Goal: Information Seeking & Learning: Learn about a topic

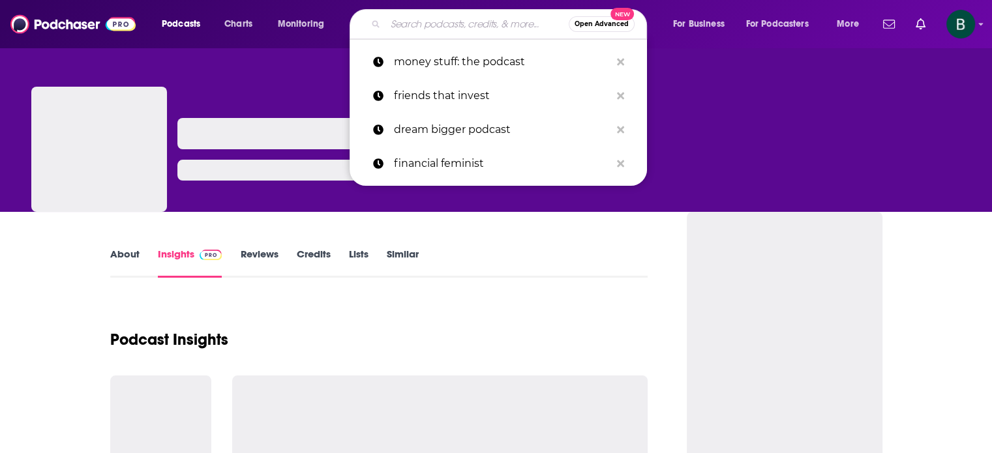
type input "[PERSON_NAME] on Money with [PERSON_NAME]"
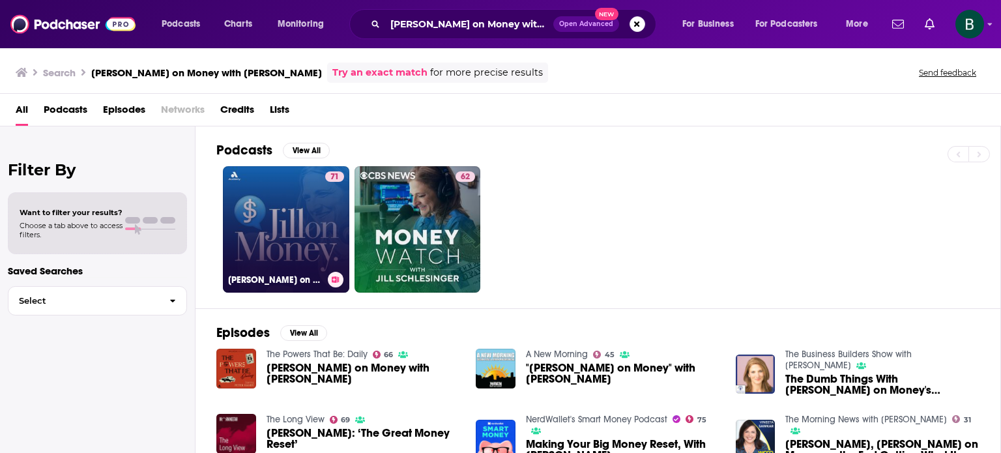
click at [302, 208] on link "71 [PERSON_NAME] on Money with [PERSON_NAME]" at bounding box center [286, 229] width 126 height 126
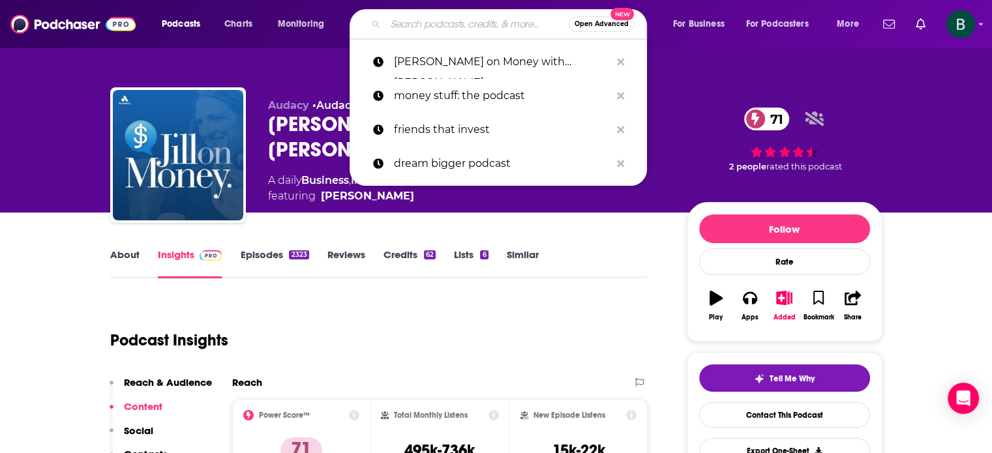
click at [409, 23] on input "Search podcasts, credits, & more..." at bounding box center [476, 24] width 183 height 21
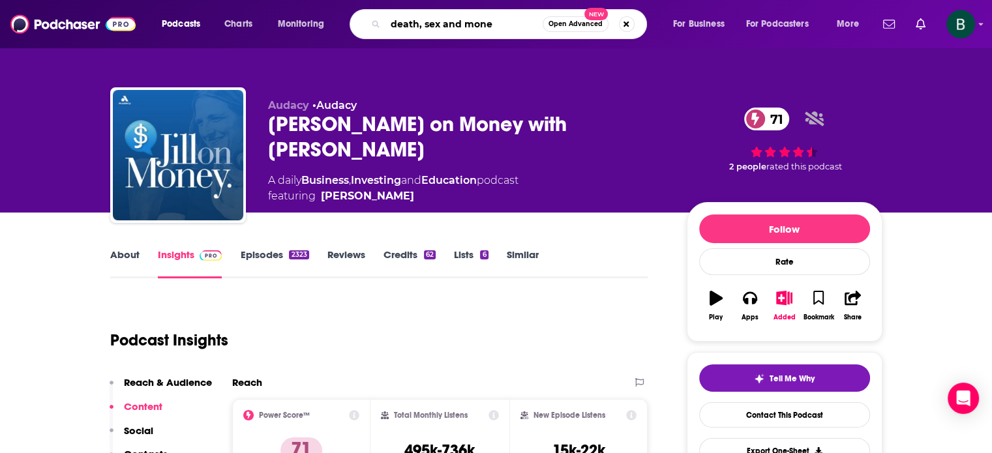
type input "death, sex and money"
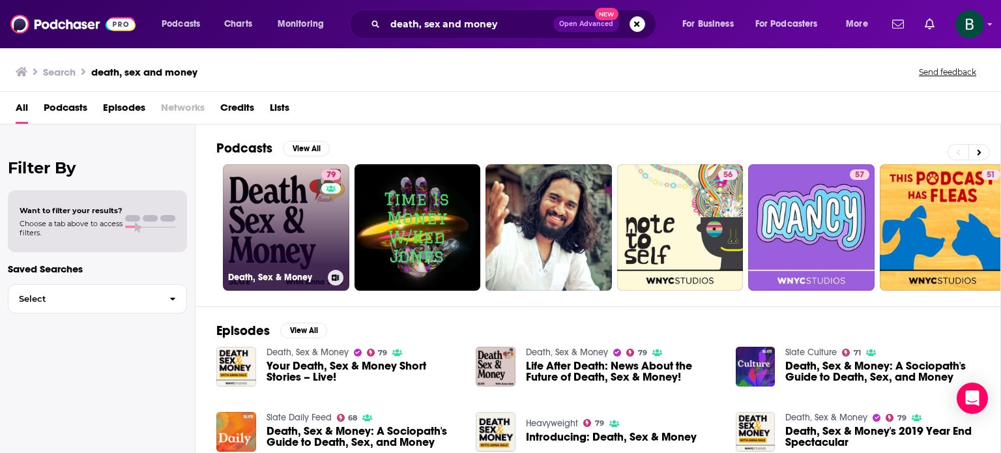
click at [254, 208] on link "79 Death, Sex & Money" at bounding box center [286, 227] width 126 height 126
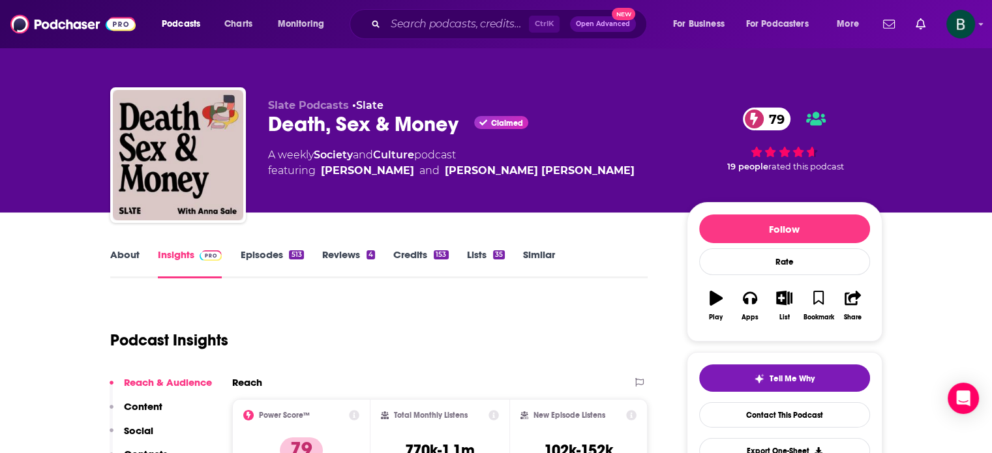
click at [113, 255] on link "About" at bounding box center [124, 263] width 29 height 30
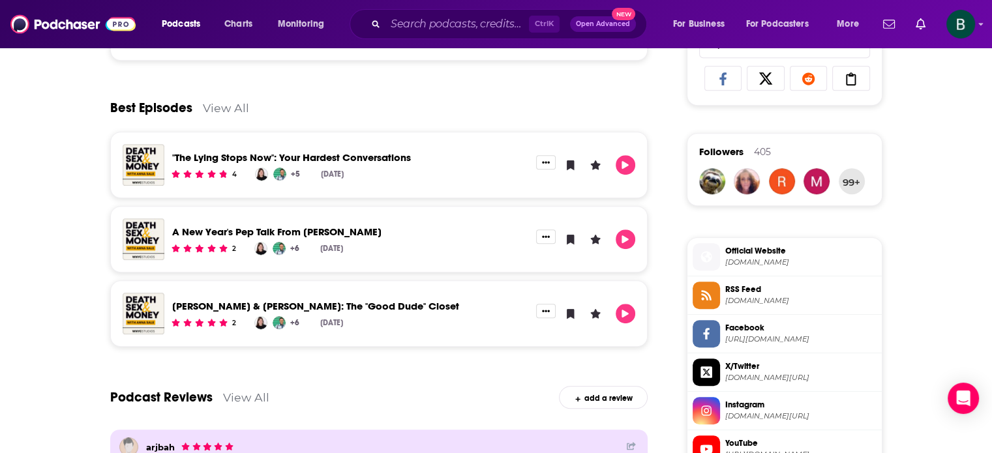
scroll to position [543, 0]
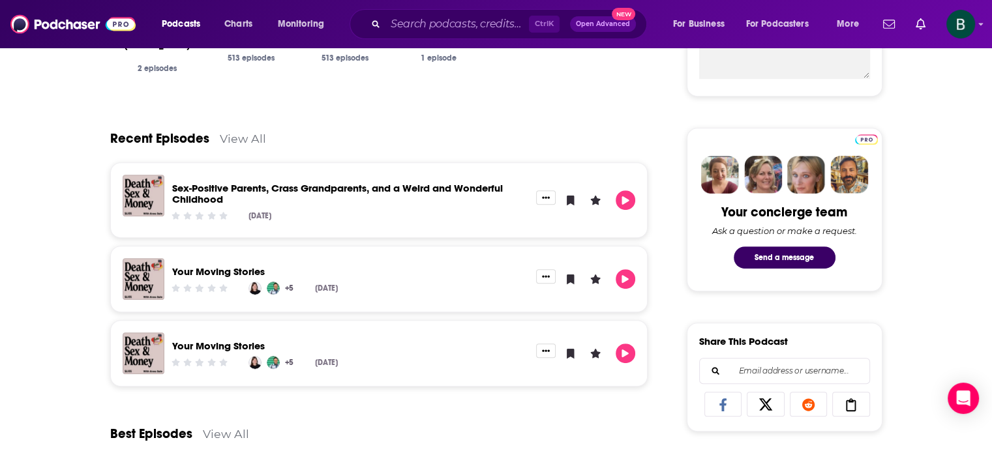
click at [237, 132] on link "View All" at bounding box center [243, 139] width 46 height 14
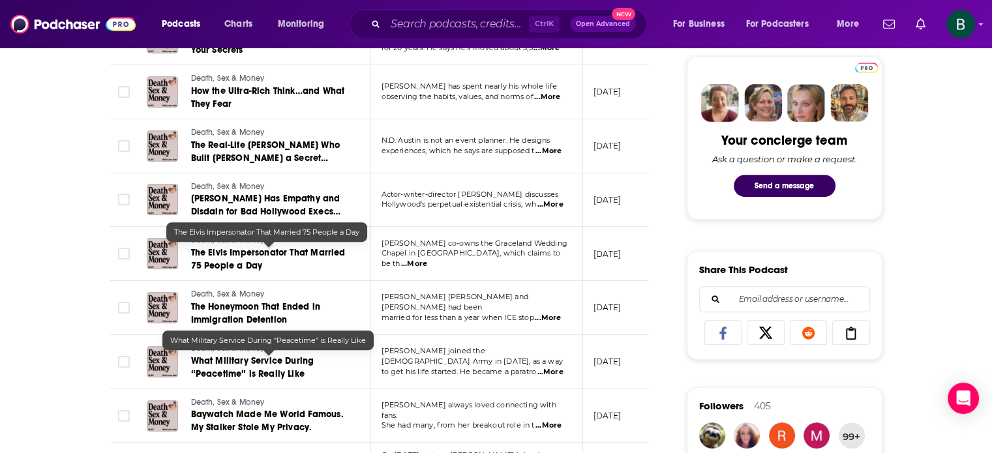
scroll to position [652, 0]
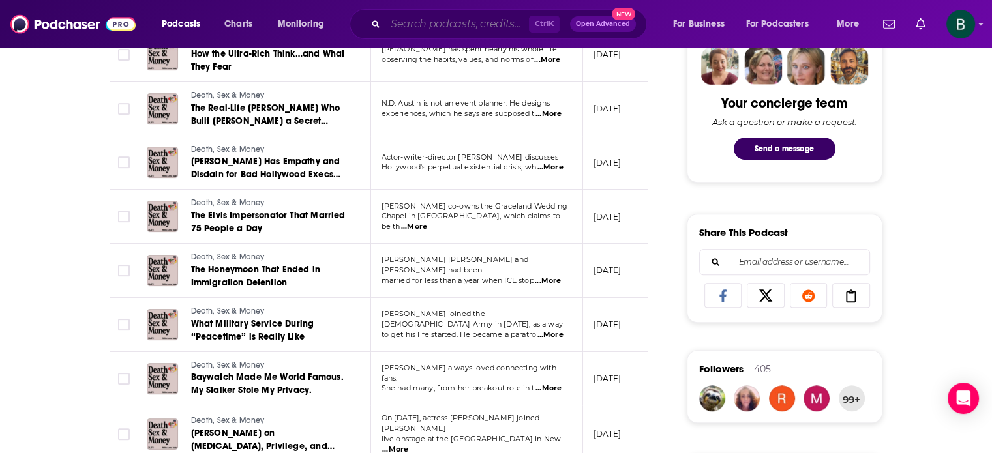
click at [433, 30] on input "Search podcasts, credits, & more..." at bounding box center [456, 24] width 143 height 21
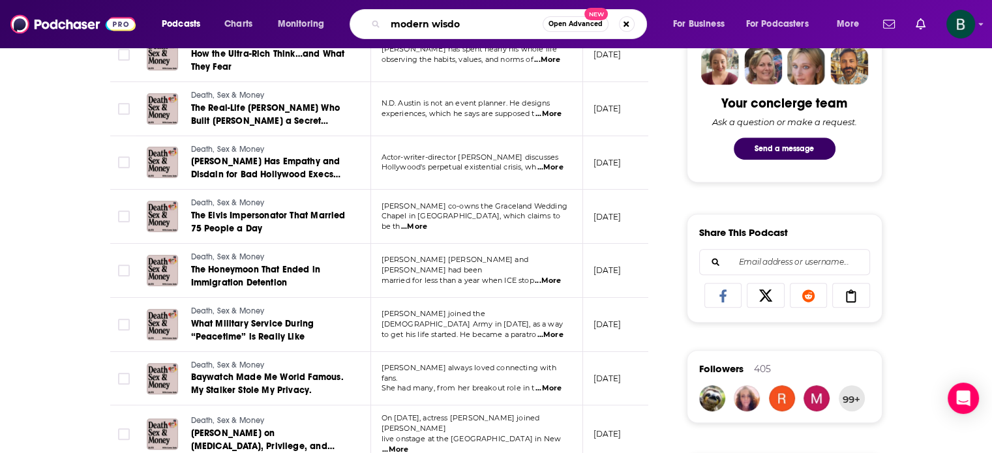
type input "modern wisdom"
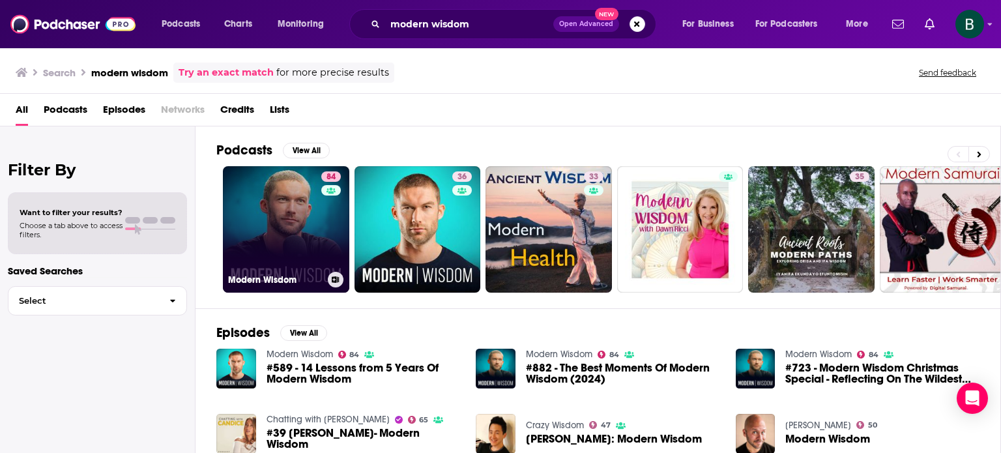
click at [276, 205] on link "84 Modern Wisdom" at bounding box center [286, 229] width 126 height 126
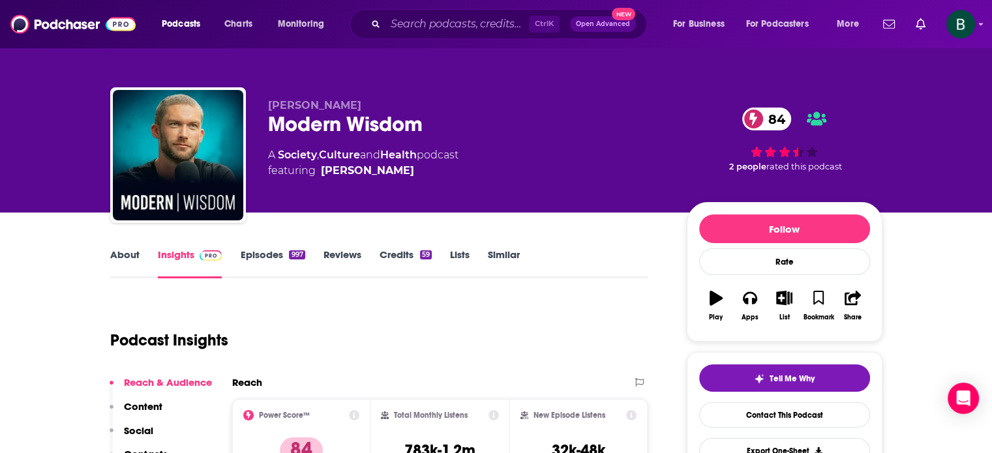
click at [130, 252] on link "About" at bounding box center [124, 263] width 29 height 30
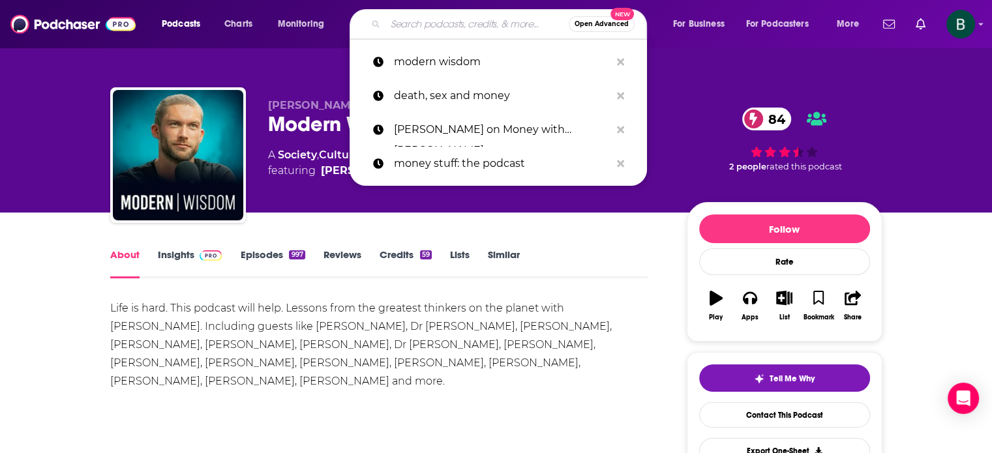
click at [424, 30] on input "Search podcasts, credits, & more..." at bounding box center [476, 24] width 183 height 21
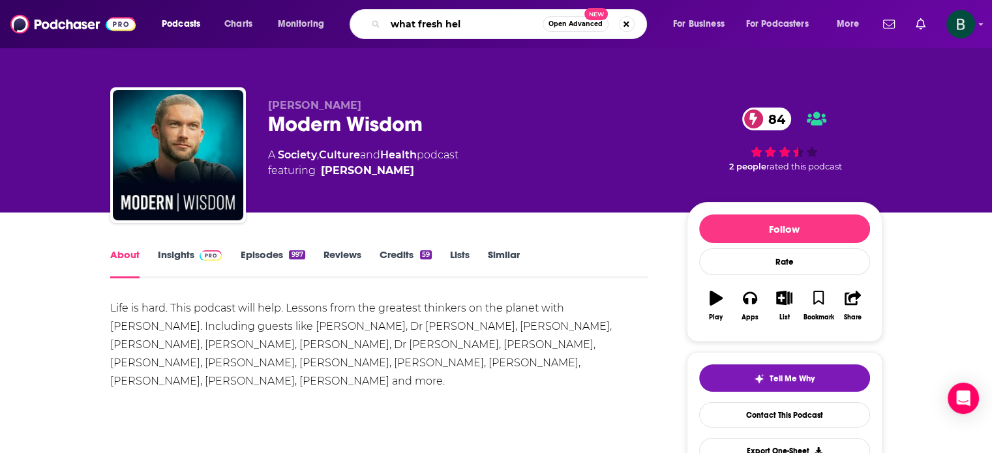
type input "what fresh hell"
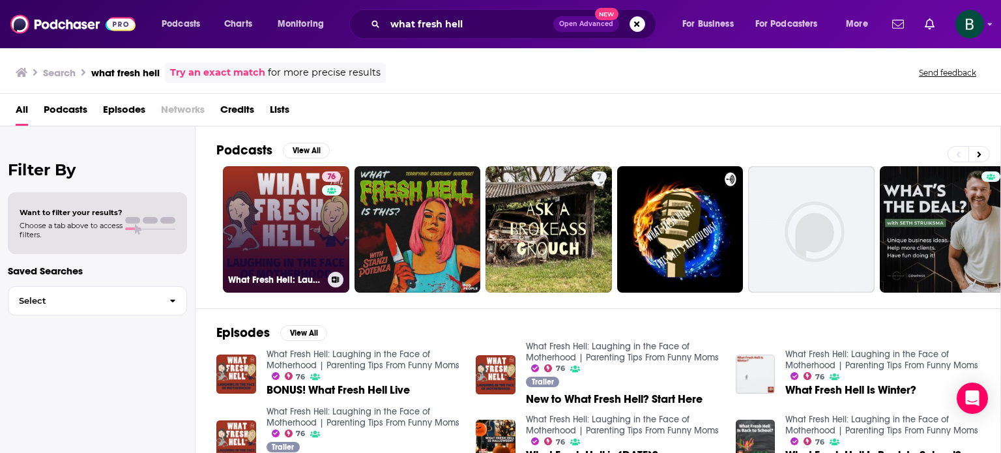
click at [274, 229] on link "76 What Fresh Hell: Laughing in the Face of Motherhood | Parenting Tips From Fu…" at bounding box center [286, 229] width 126 height 126
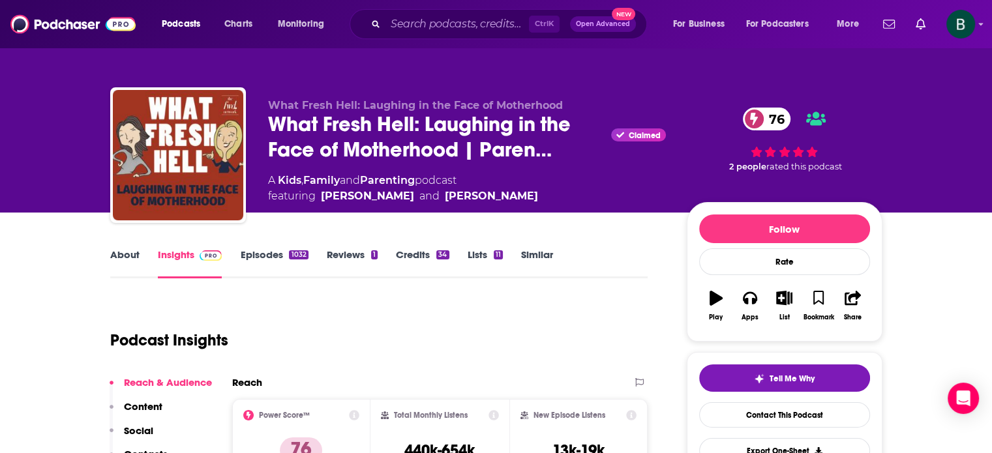
click at [117, 256] on link "About" at bounding box center [124, 263] width 29 height 30
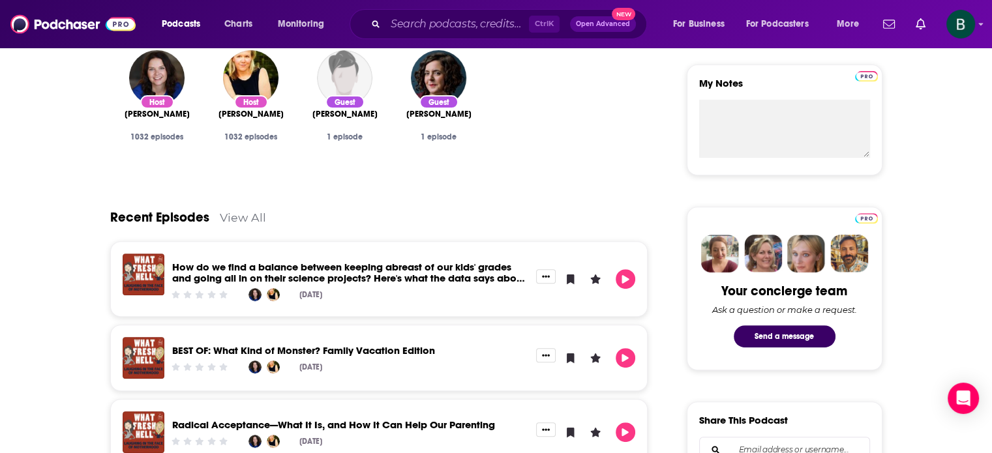
scroll to position [108, 0]
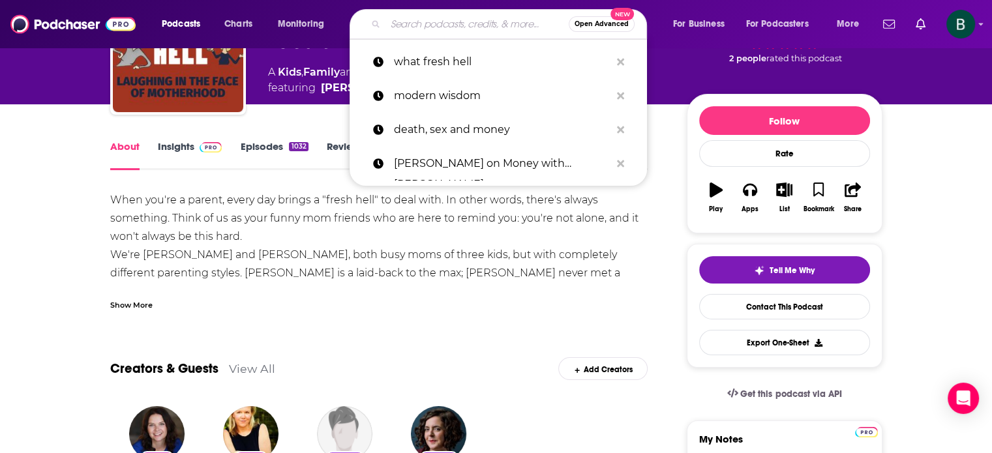
click at [423, 25] on input "Search podcasts, credits, & more..." at bounding box center [476, 24] width 183 height 21
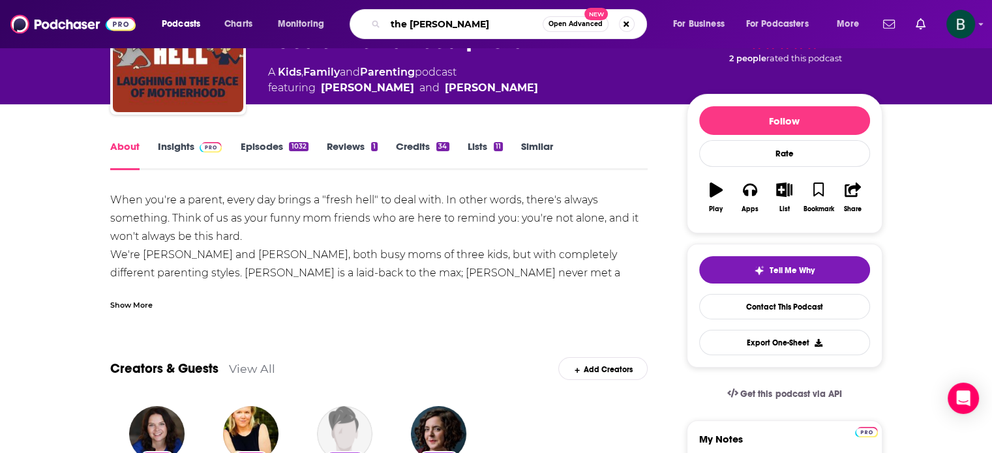
type input "the [PERSON_NAME] show"
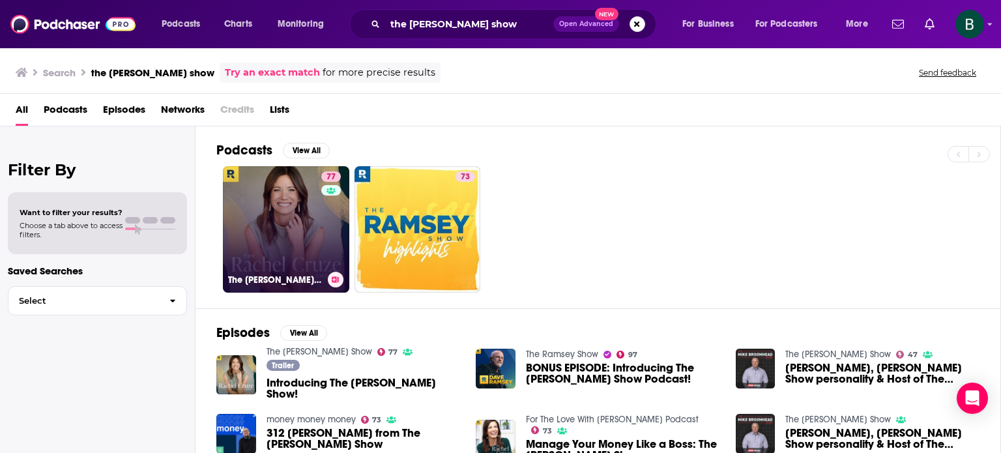
click at [282, 183] on link "77 The [PERSON_NAME] Show" at bounding box center [286, 229] width 126 height 126
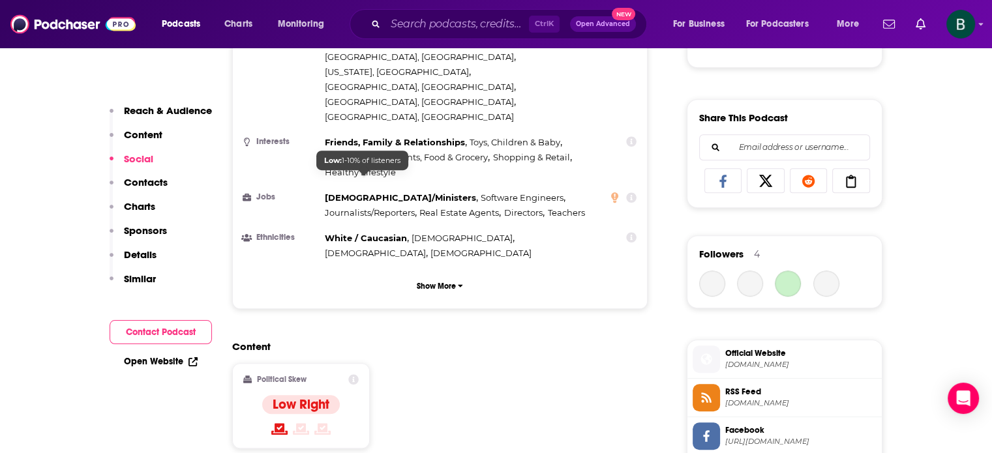
scroll to position [1086, 0]
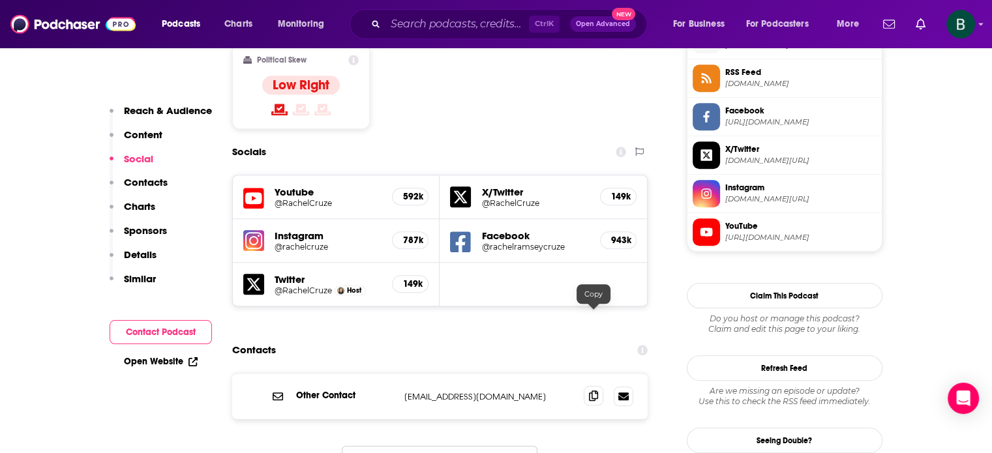
click at [593, 390] on icon at bounding box center [593, 395] width 9 height 10
click at [417, 27] on input "Search podcasts, credits, & more..." at bounding box center [456, 24] width 143 height 21
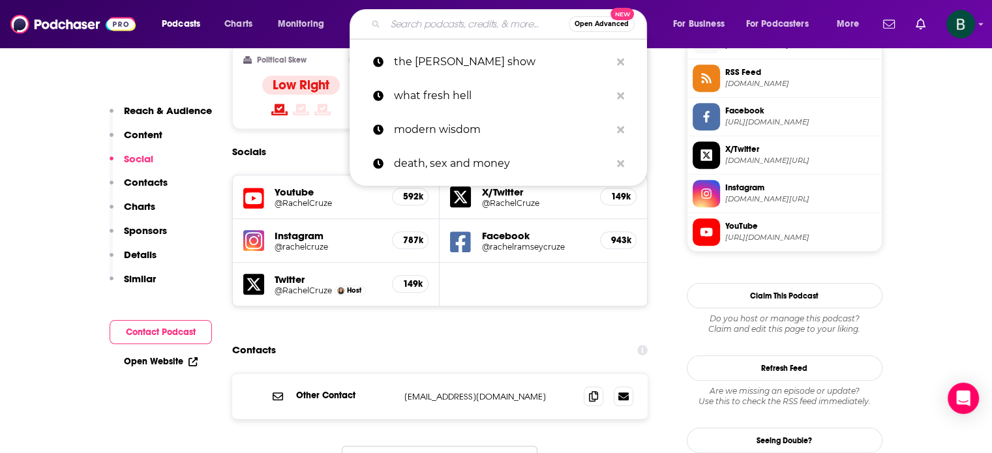
paste input "Everyone's Talkin' Money"
type input "Everyone's Talkin' Money"
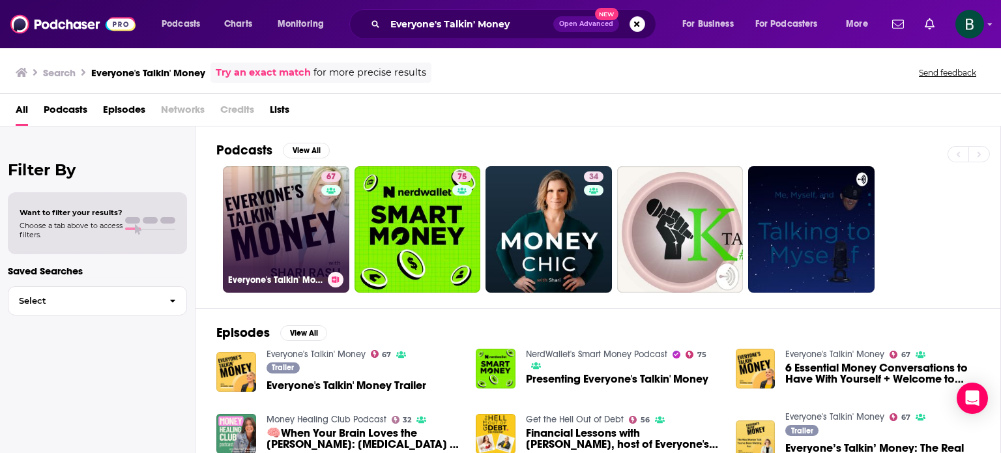
click at [282, 229] on link "67 Everyone's Talkin' Money" at bounding box center [286, 229] width 126 height 126
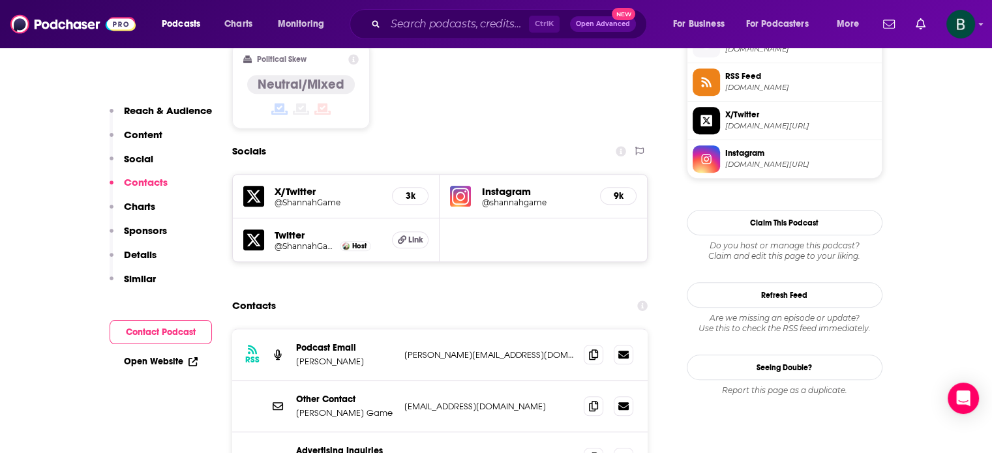
scroll to position [1086, 0]
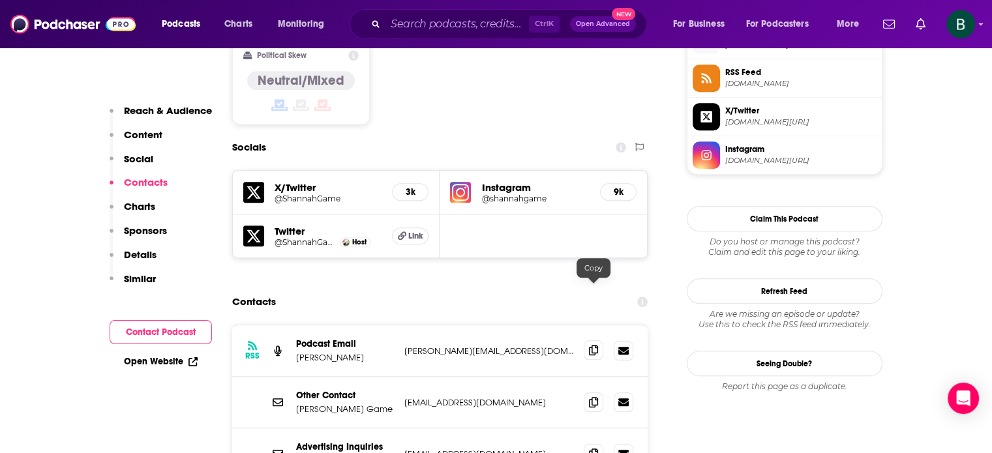
click at [596, 345] on icon at bounding box center [593, 350] width 9 height 10
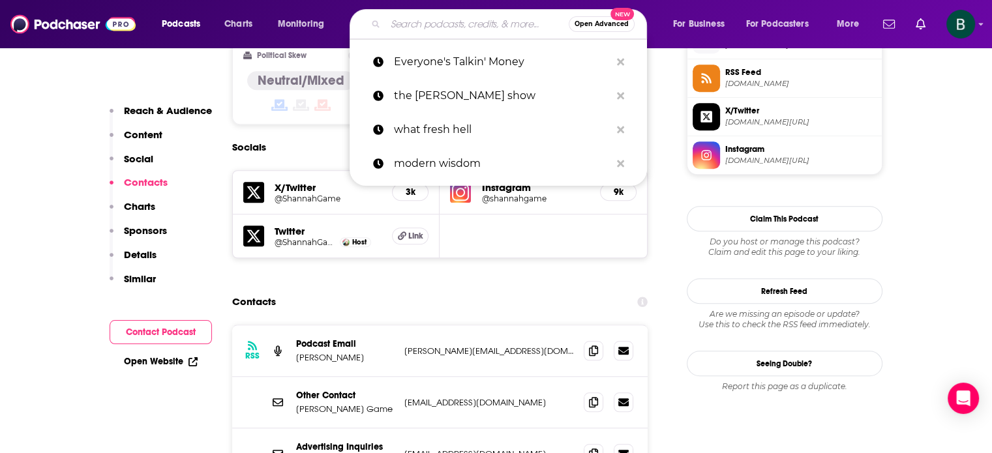
click at [493, 23] on input "Search podcasts, credits, & more..." at bounding box center [476, 24] width 183 height 21
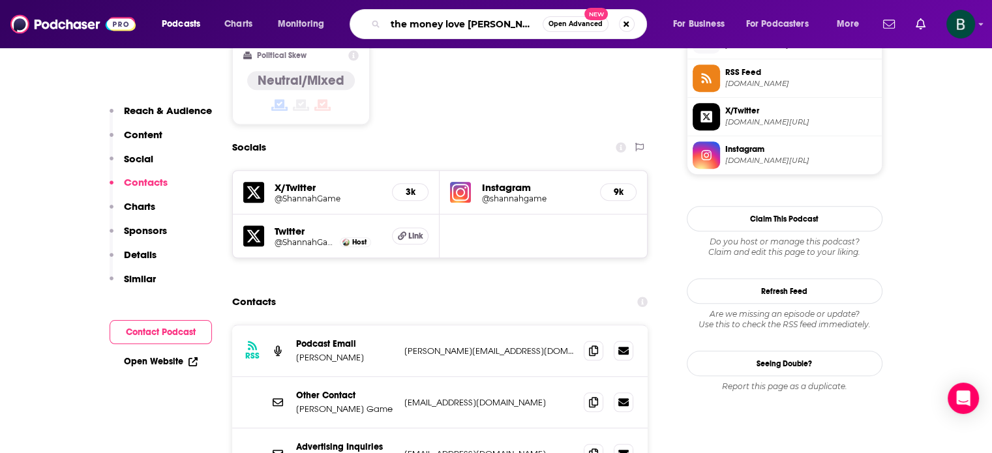
type input "the money love podcast"
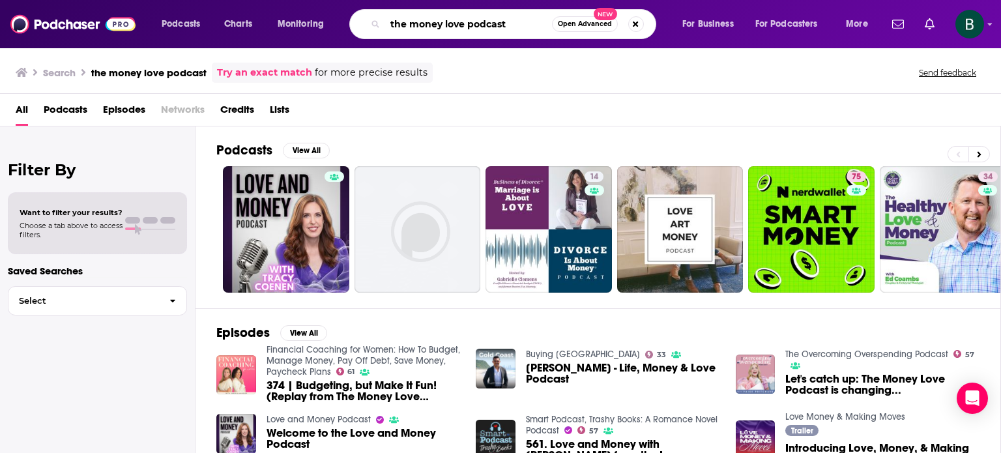
drag, startPoint x: 521, startPoint y: 23, endPoint x: 112, endPoint y: 19, distance: 409.4
click at [112, 19] on div "Podcasts Charts Monitoring the money love podcast Open Advanced New For Busines…" at bounding box center [500, 24] width 1001 height 48
paste input "The Money Love P"
type input "The Money Love Podcast"
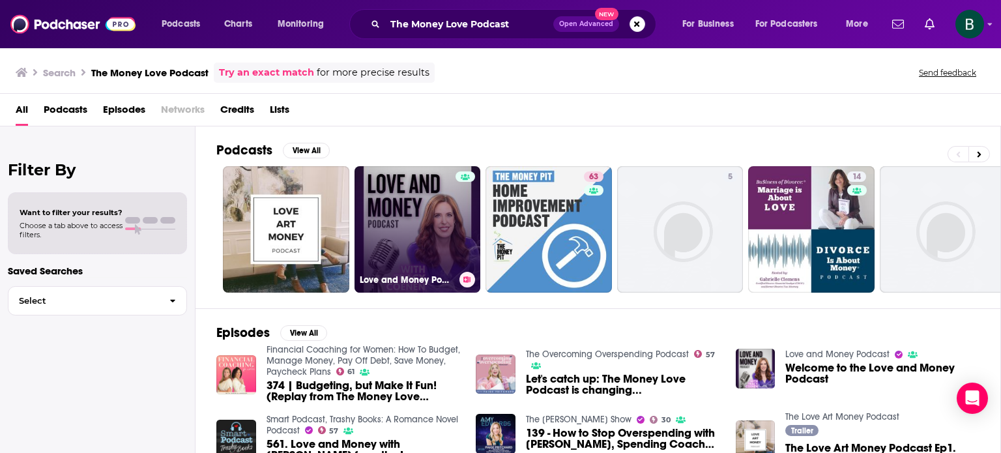
click at [392, 223] on link "Love and Money Podcast" at bounding box center [418, 229] width 126 height 126
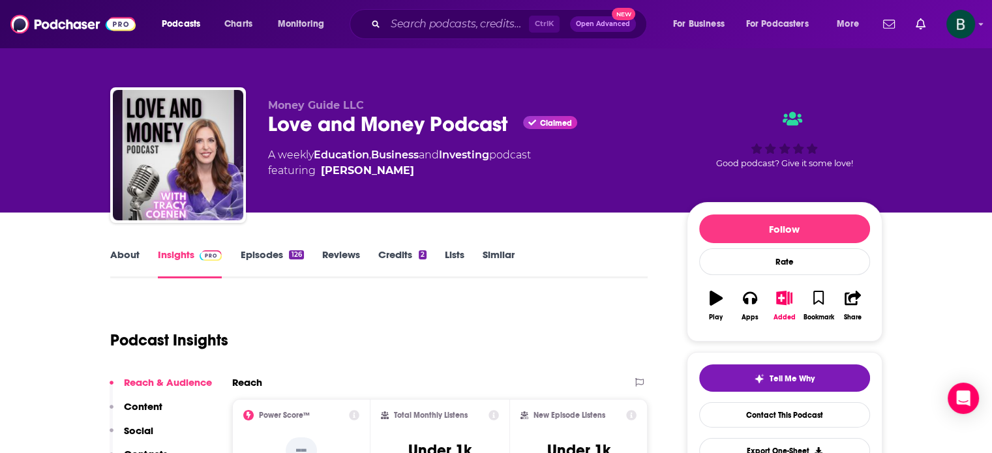
click at [116, 265] on link "About" at bounding box center [124, 263] width 29 height 30
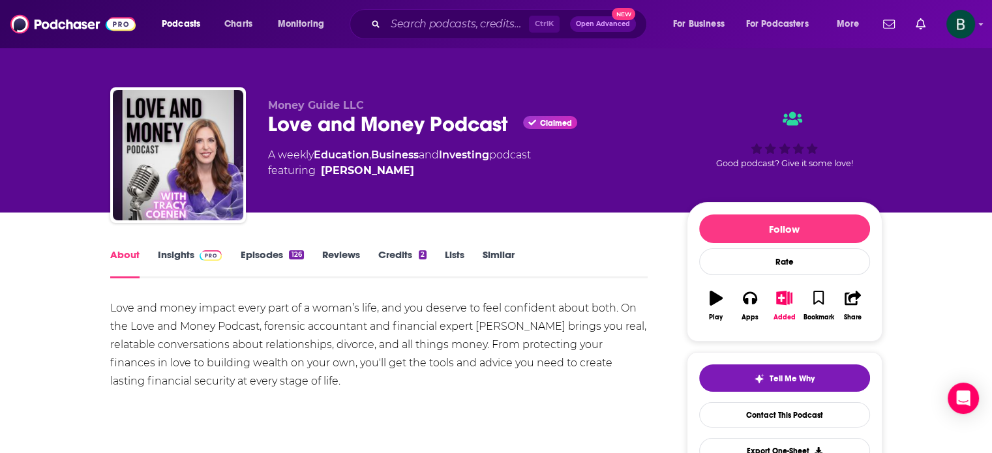
click at [188, 259] on link "Insights" at bounding box center [190, 263] width 65 height 30
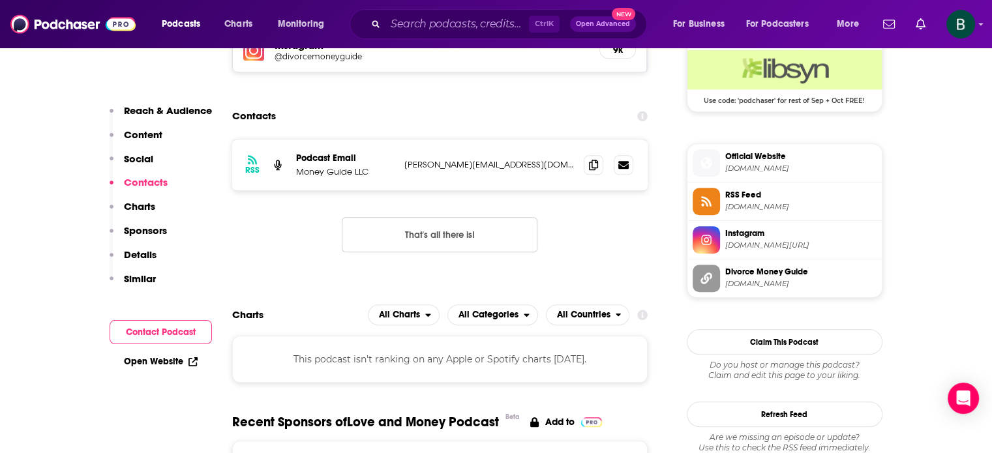
scroll to position [869, 0]
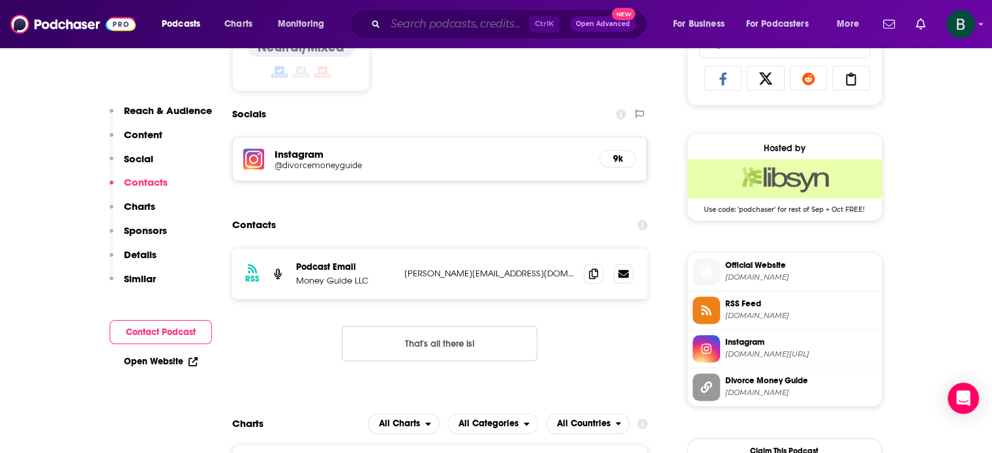
click at [432, 25] on input "Search podcasts, credits, & more..." at bounding box center [456, 24] width 143 height 21
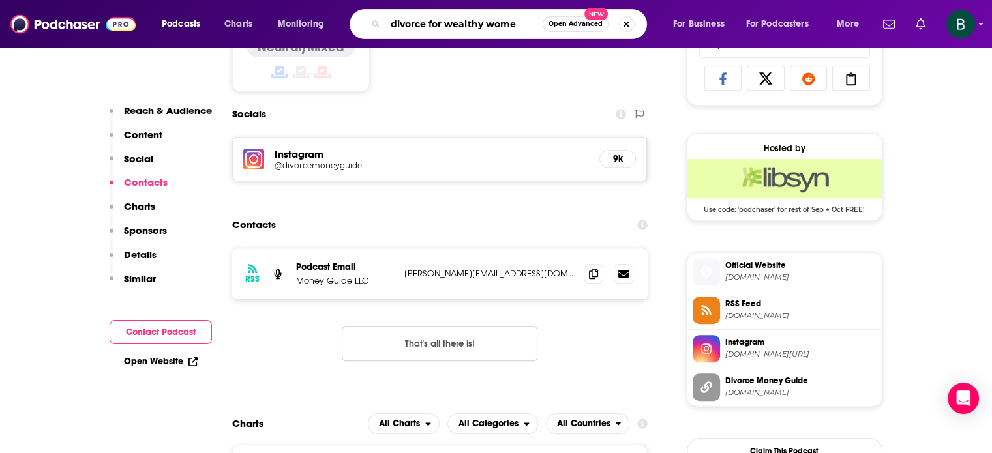
type input "divorce for wealthy women"
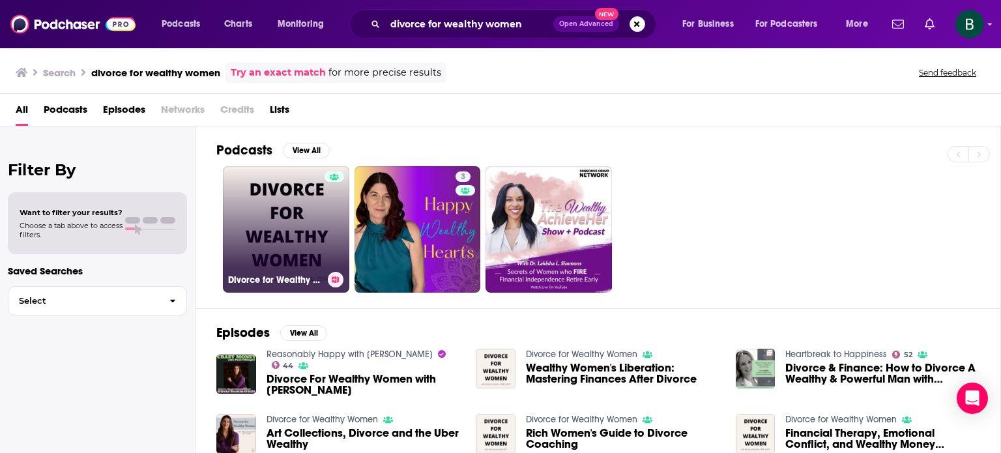
click at [267, 241] on link "Divorce for Wealthy Women" at bounding box center [286, 229] width 126 height 126
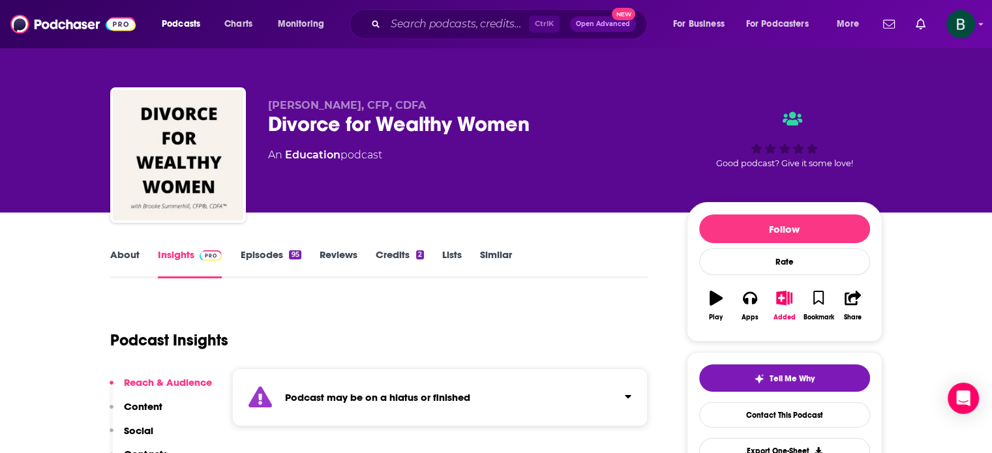
click at [124, 252] on link "About" at bounding box center [124, 263] width 29 height 30
